Goal: Information Seeking & Learning: Learn about a topic

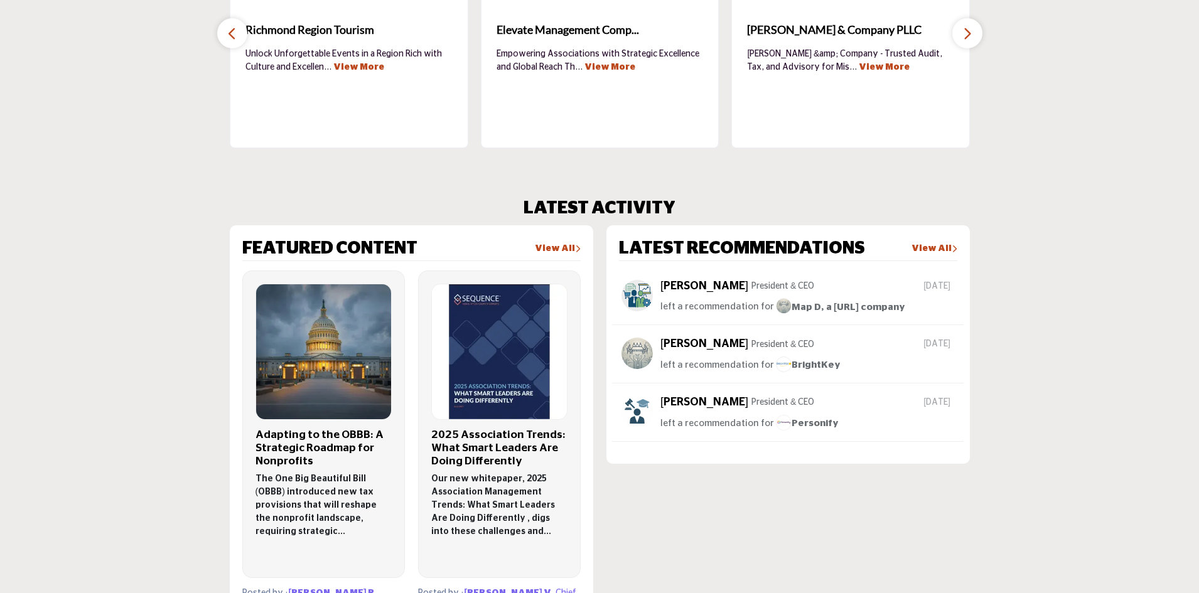
scroll to position [753, 0]
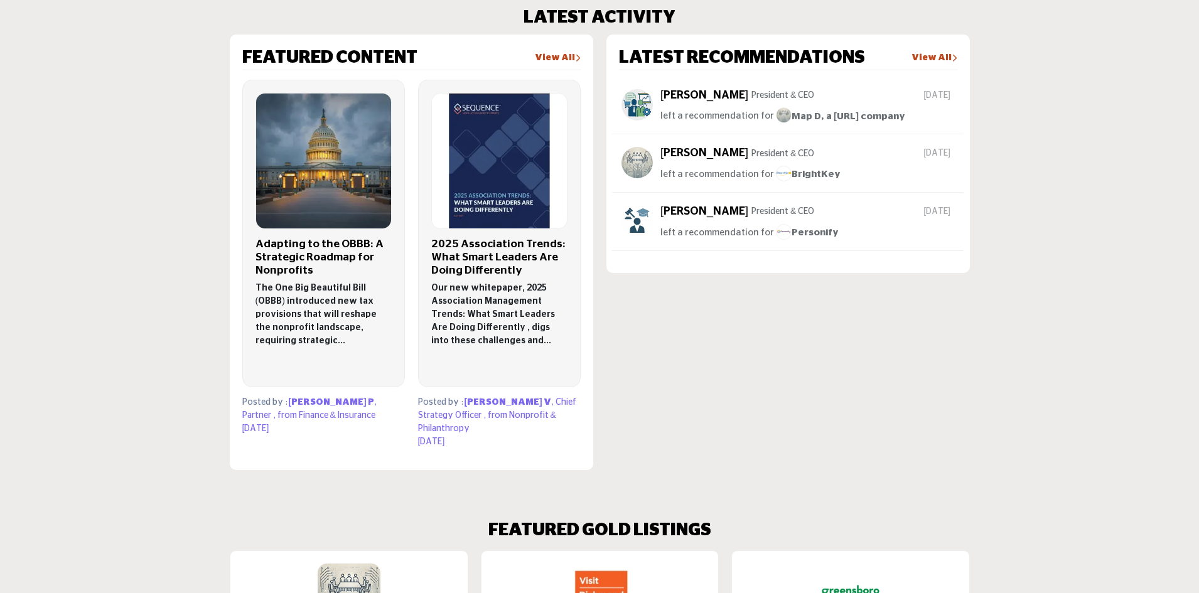
click at [506, 192] on img at bounding box center [499, 160] width 135 height 135
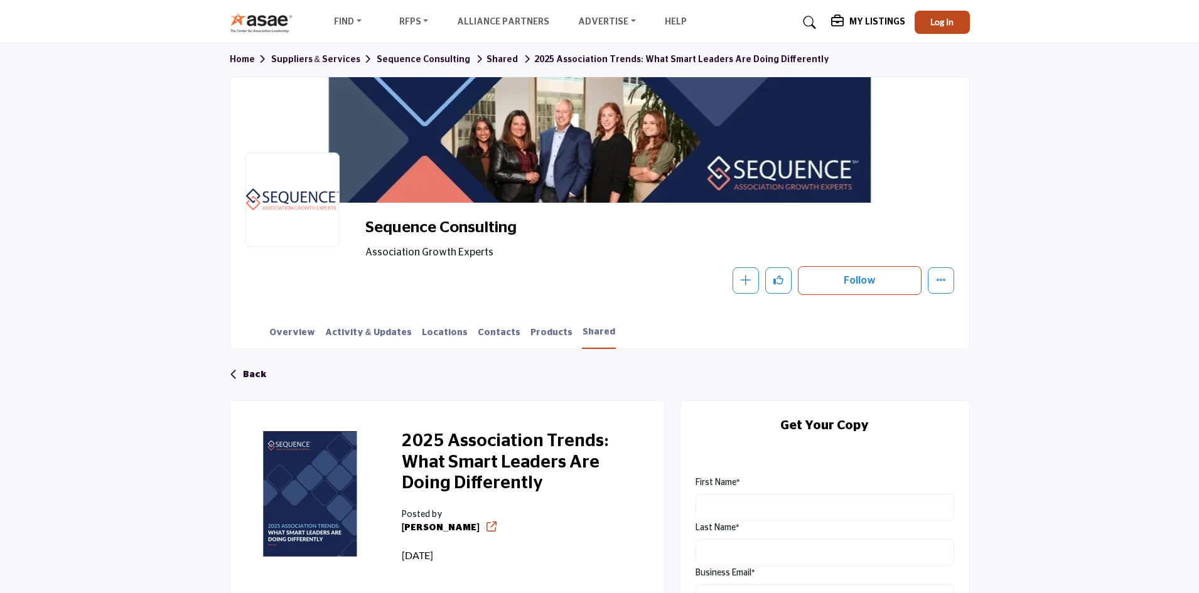
click at [591, 180] on div at bounding box center [599, 140] width 739 height 126
click at [301, 329] on link "Overview" at bounding box center [292, 337] width 47 height 22
click at [343, 333] on link "Activity & Updates" at bounding box center [368, 337] width 88 height 22
click at [622, 144] on div at bounding box center [599, 140] width 739 height 126
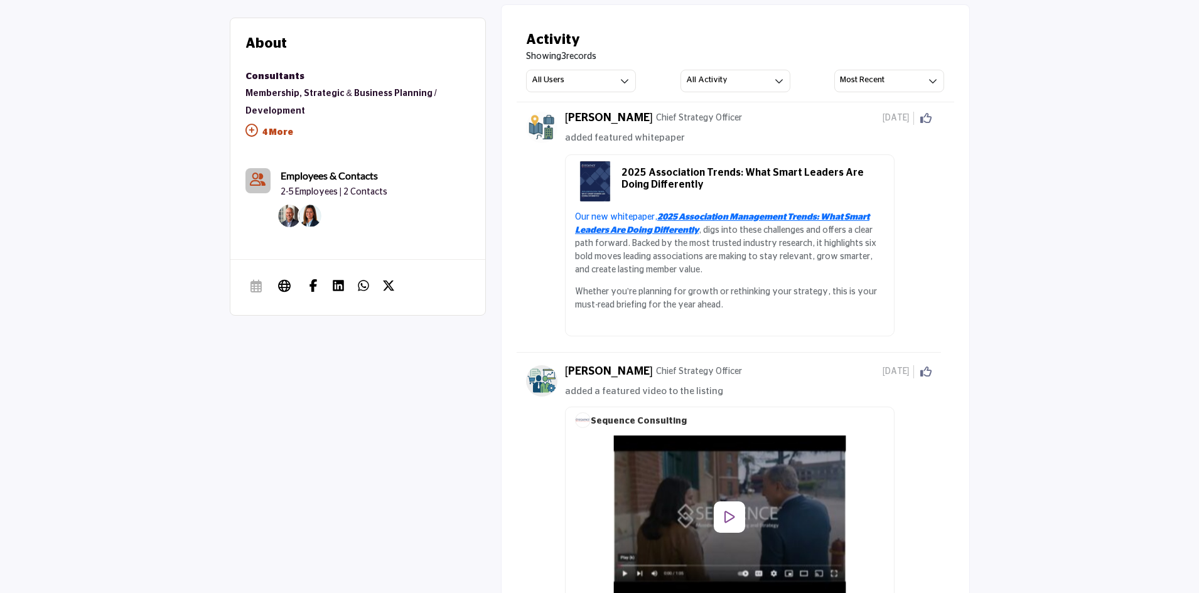
scroll to position [314, 0]
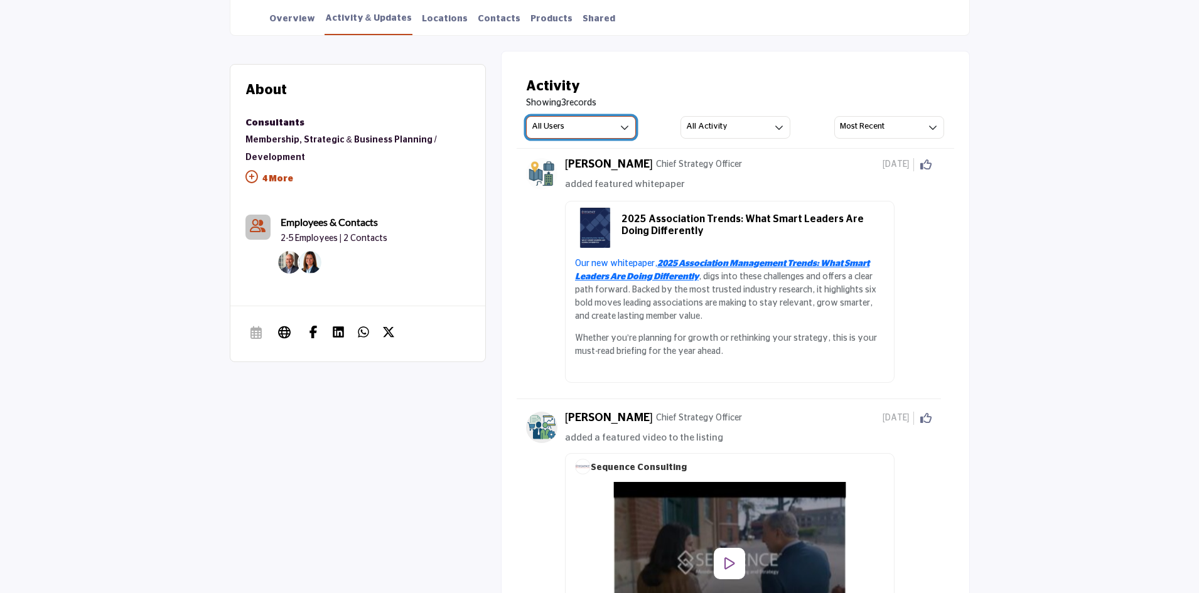
click at [631, 124] on button "All Users" at bounding box center [581, 127] width 110 height 23
click at [633, 126] on button "All Users" at bounding box center [581, 127] width 110 height 23
click at [781, 131] on icon "button" at bounding box center [778, 127] width 9 height 9
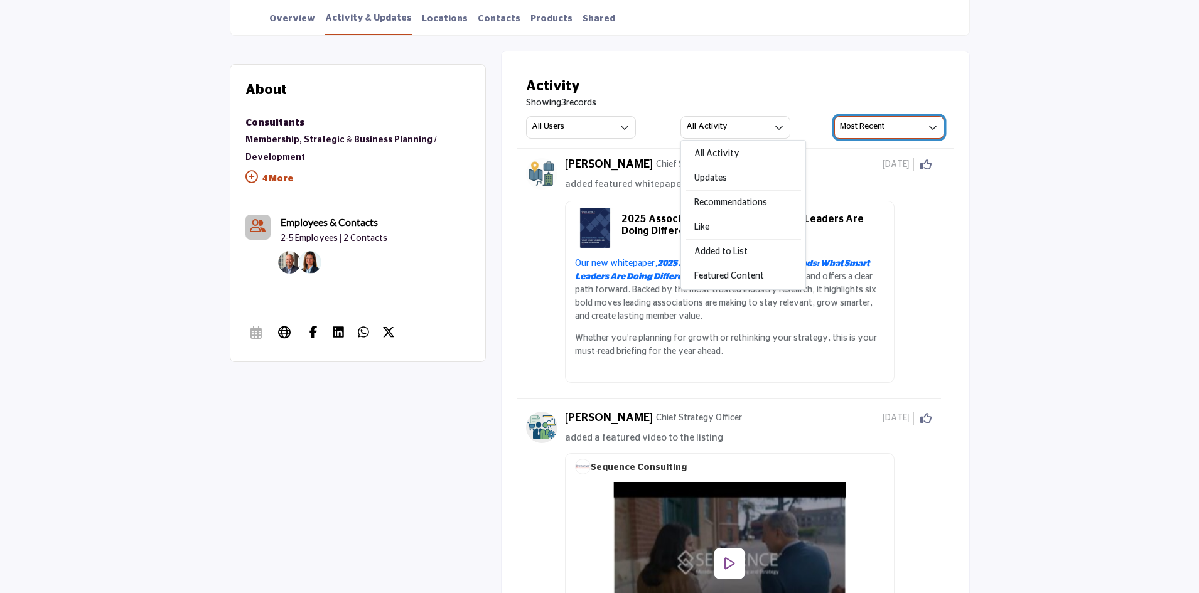
click at [907, 121] on button "Most Recent" at bounding box center [889, 127] width 110 height 23
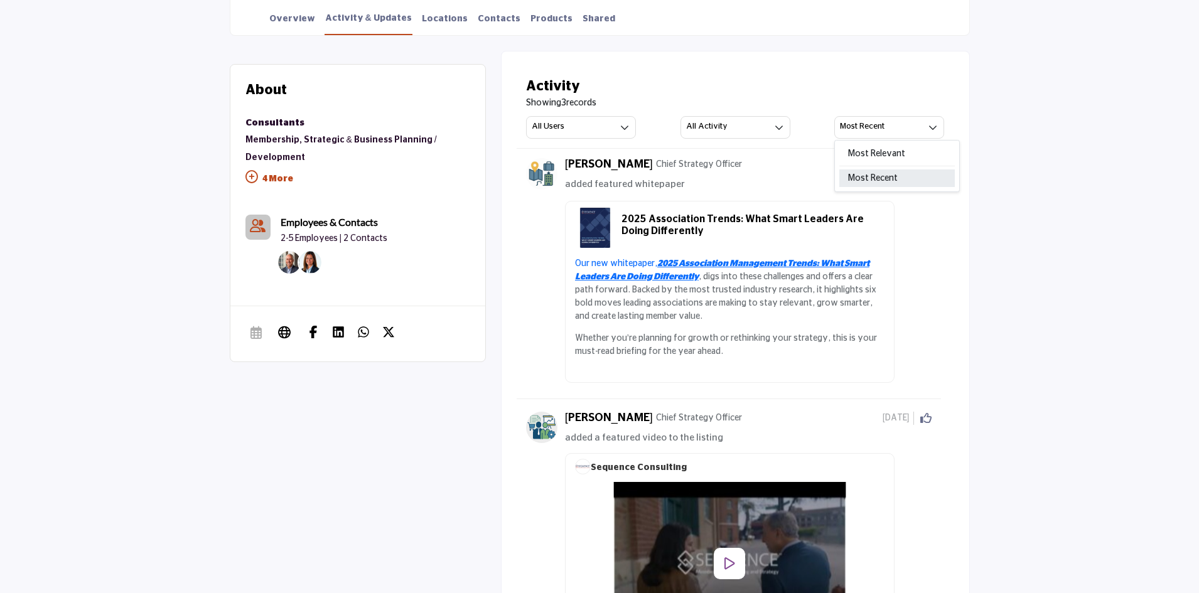
click at [889, 175] on span "Most Recent" at bounding box center [896, 178] width 115 height 18
click at [275, 171] on p "4 More" at bounding box center [357, 180] width 225 height 28
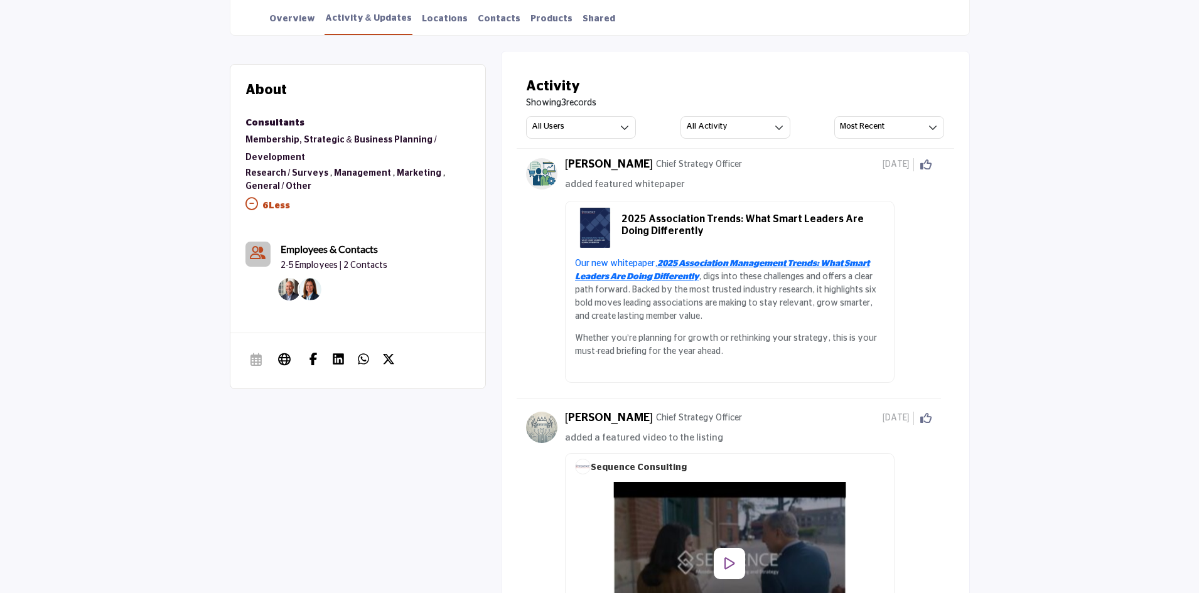
click at [336, 175] on link "Management" at bounding box center [362, 173] width 57 height 9
